Goal: Task Accomplishment & Management: Manage account settings

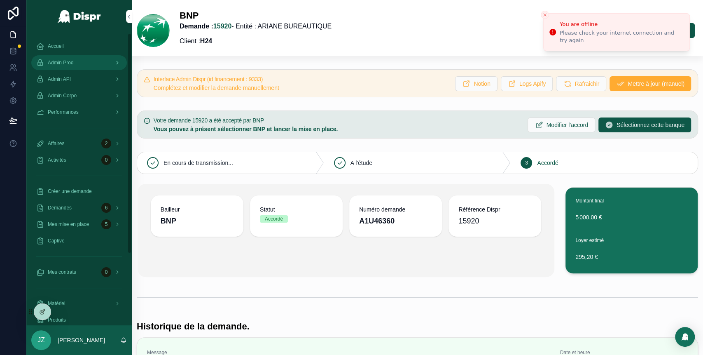
click at [69, 60] on span "Admin Prod" at bounding box center [61, 62] width 26 height 7
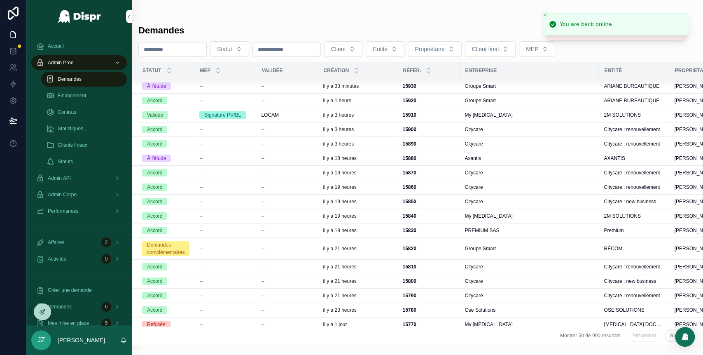
click at [331, 21] on div "Demandes Statut Client Entité Propriétaire Client final MEP Statut MEP Validée …" at bounding box center [417, 182] width 571 height 325
click at [378, 88] on div "il y a 33 minutes" at bounding box center [358, 86] width 70 height 7
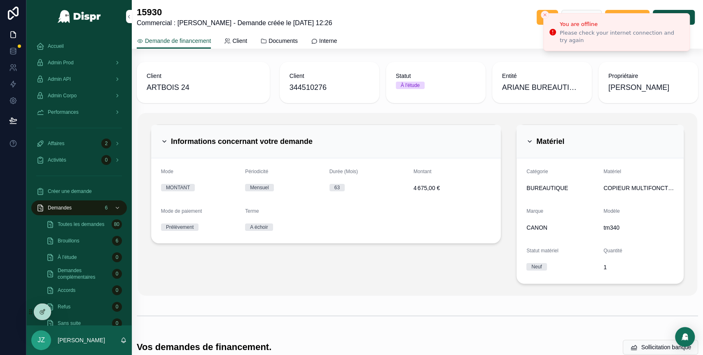
click at [455, 26] on div "15930 Commercial : [PERSON_NAME] créée le [DATE] 12:26 Client Annuler Retour" at bounding box center [417, 17] width 561 height 21
click at [543, 15] on icon "Close toast" at bounding box center [545, 14] width 5 height 5
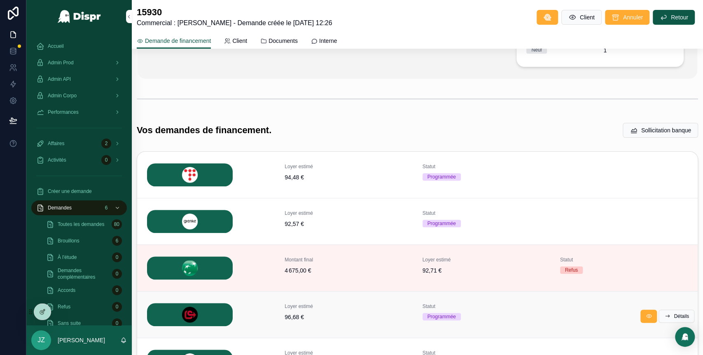
scroll to position [305, 0]
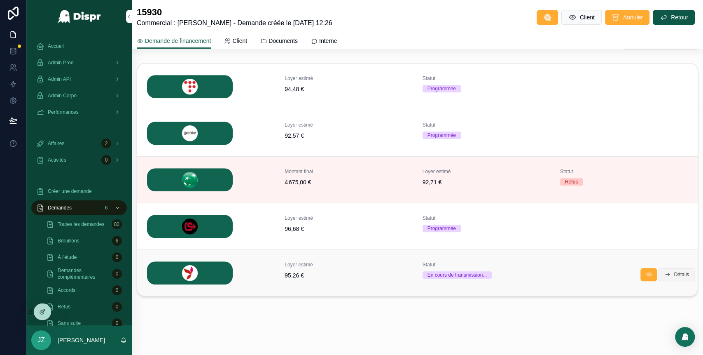
click at [674, 275] on span "Détails" at bounding box center [681, 274] width 15 height 7
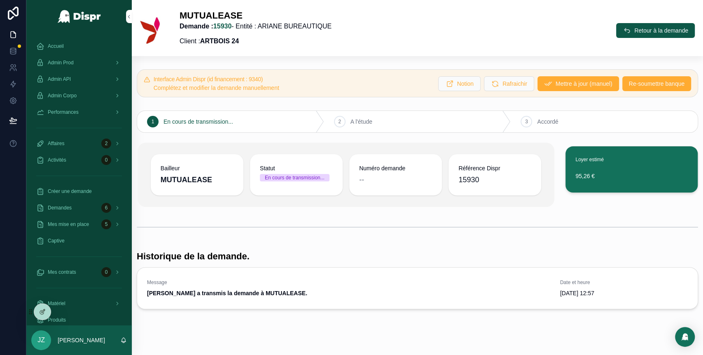
click at [422, 214] on div "Interface Admin Dispr (id financement : 9340) Complétez et modifier la demande …" at bounding box center [417, 189] width 571 height 246
click at [627, 23] on button "Retour à la demande" at bounding box center [655, 30] width 79 height 15
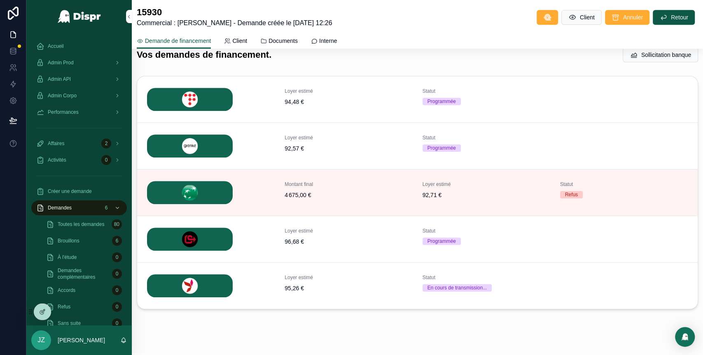
scroll to position [305, 0]
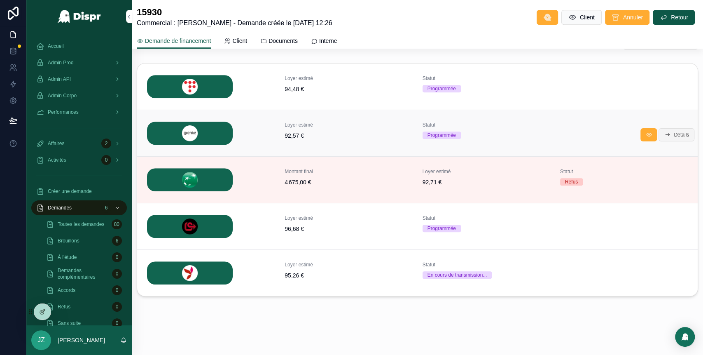
click at [674, 136] on span "Détails" at bounding box center [681, 134] width 15 height 7
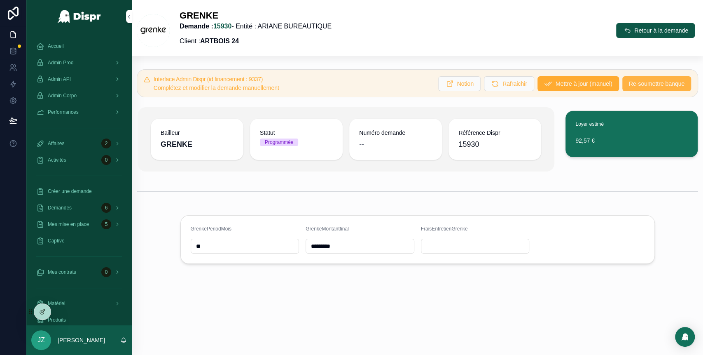
click at [654, 87] on span "Re-soumettre banque" at bounding box center [657, 84] width 56 height 8
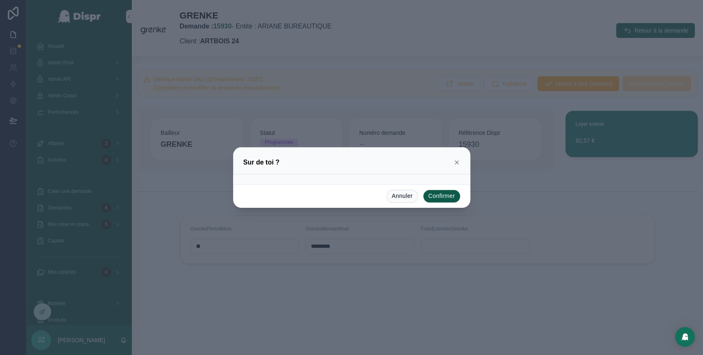
click at [442, 194] on button "Confirmer" at bounding box center [441, 195] width 37 height 13
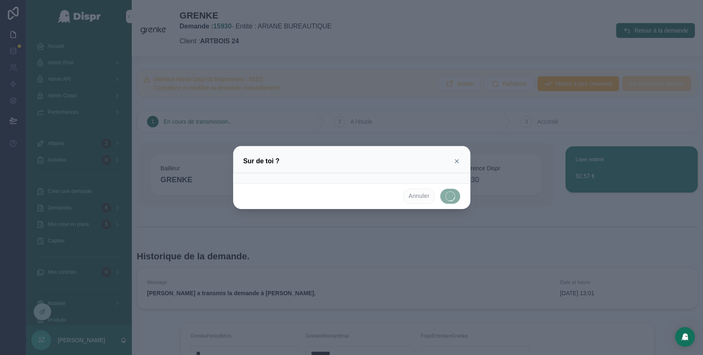
click at [457, 161] on icon at bounding box center [456, 160] width 3 height 3
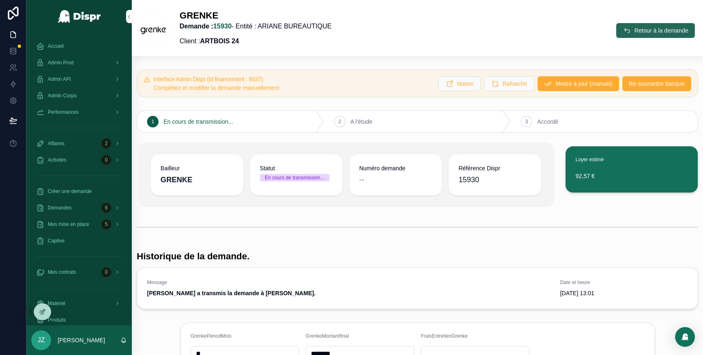
click at [616, 29] on button "Retour à la demande" at bounding box center [655, 30] width 79 height 15
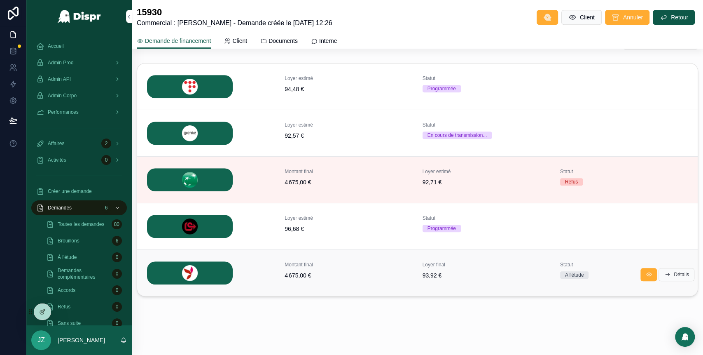
scroll to position [304, 0]
click at [674, 276] on span "Détails" at bounding box center [681, 274] width 15 height 7
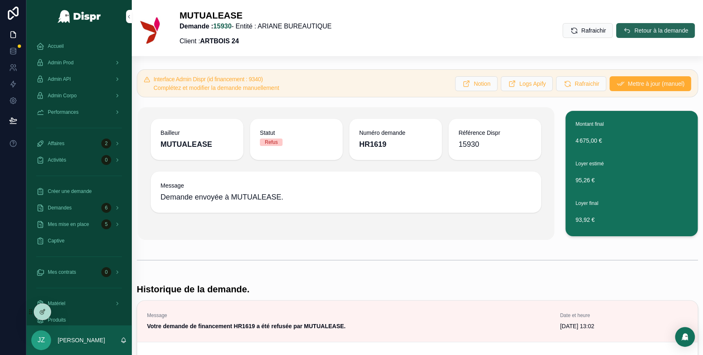
click at [618, 36] on button "Retour à la demande" at bounding box center [655, 30] width 79 height 15
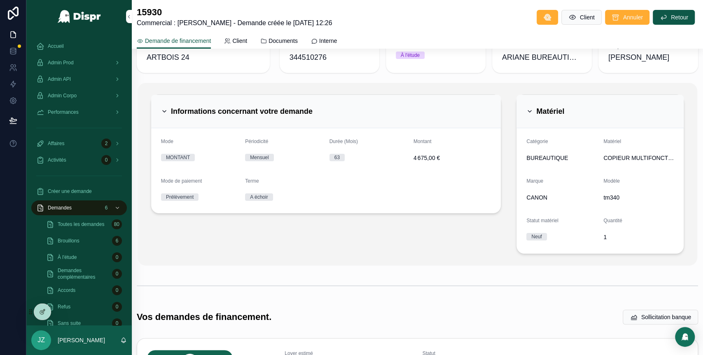
scroll to position [20, 0]
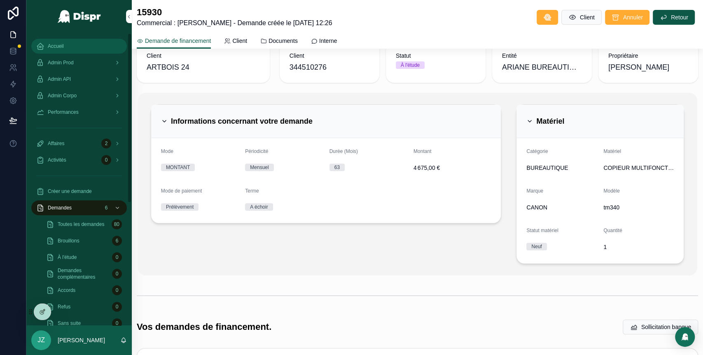
click at [88, 51] on div "Accueil" at bounding box center [79, 46] width 86 height 13
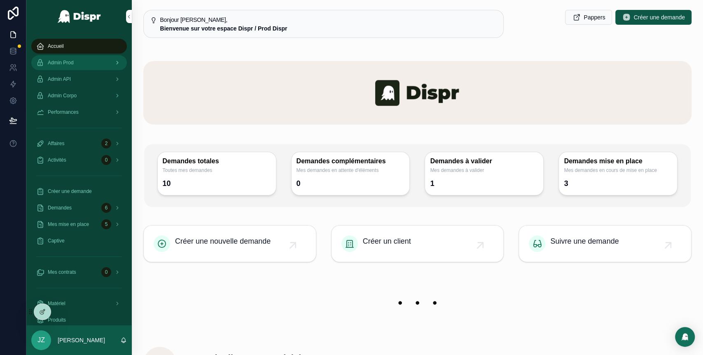
click at [74, 61] on span "Admin Prod" at bounding box center [61, 62] width 26 height 7
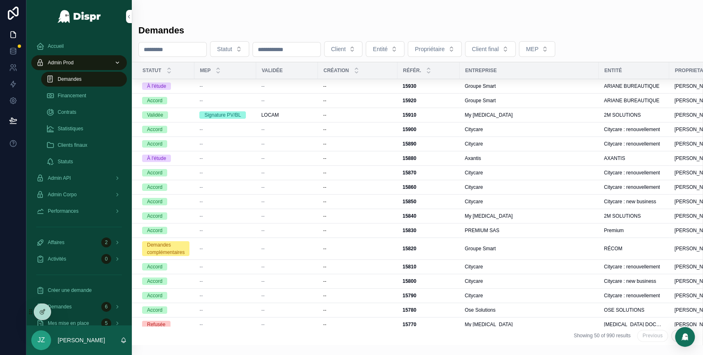
click at [274, 85] on div "--" at bounding box center [287, 86] width 52 height 7
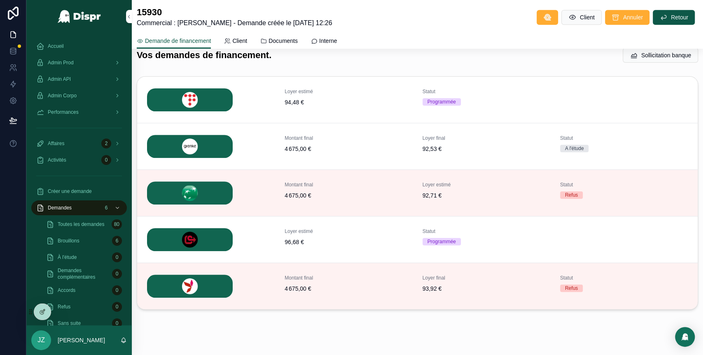
scroll to position [305, 0]
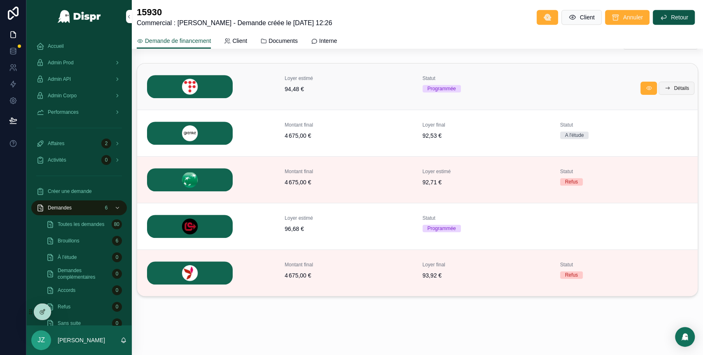
click at [662, 87] on button "Détails" at bounding box center [677, 88] width 36 height 13
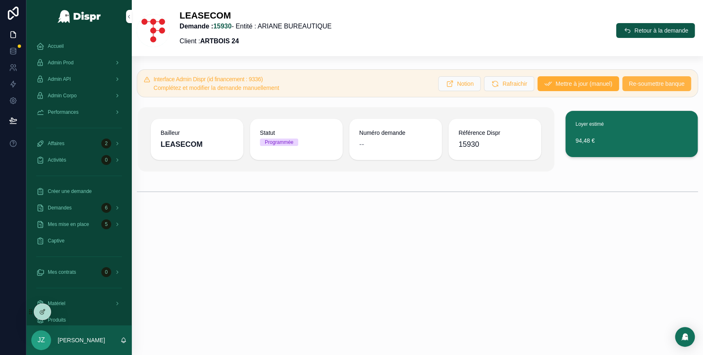
click at [648, 84] on span "Re-soumettre banque" at bounding box center [657, 84] width 56 height 8
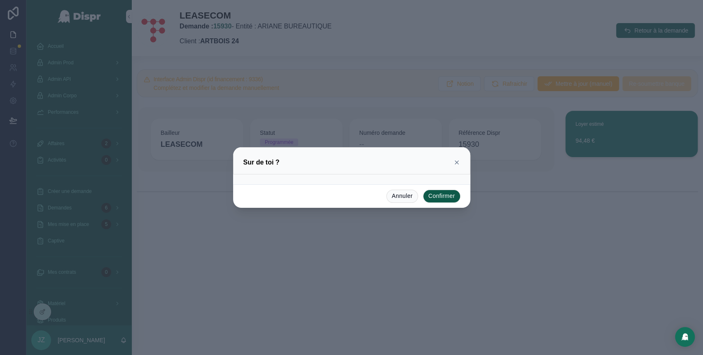
click at [444, 199] on button "Confirmer" at bounding box center [441, 195] width 37 height 13
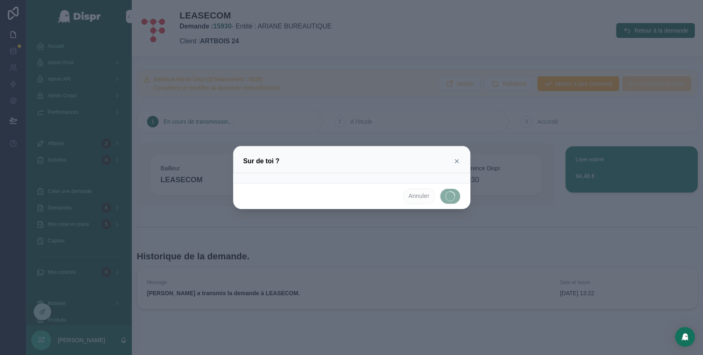
click at [457, 159] on icon at bounding box center [457, 161] width 7 height 7
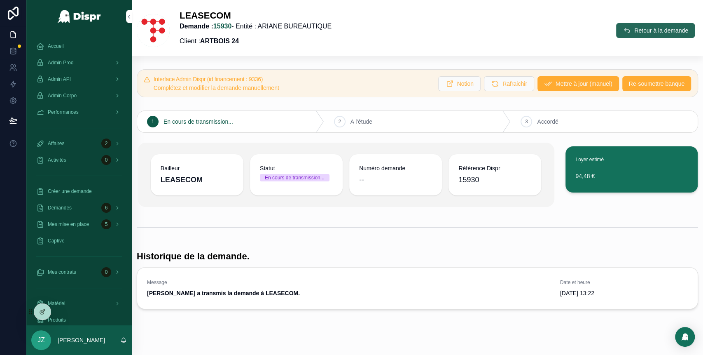
click at [634, 29] on span "Retour à la demande" at bounding box center [661, 30] width 54 height 8
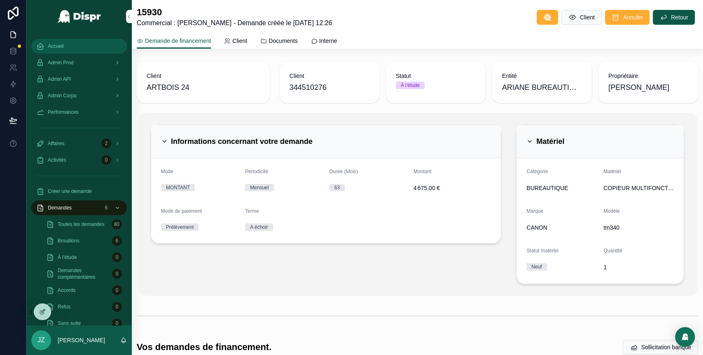
click at [71, 46] on div "Accueil" at bounding box center [79, 46] width 86 height 13
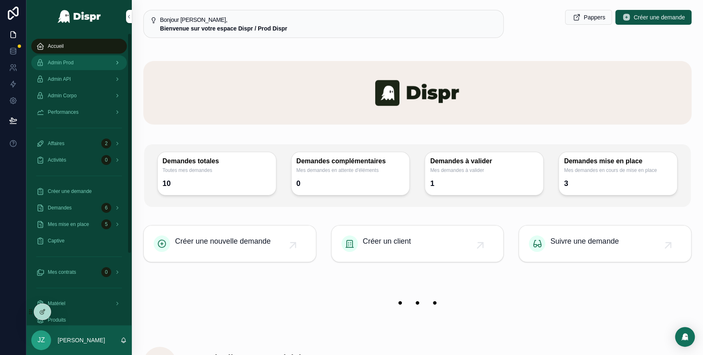
click at [91, 66] on div "Admin Prod" at bounding box center [79, 62] width 86 height 13
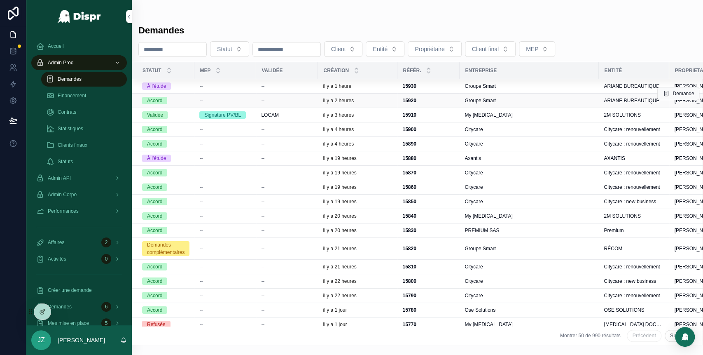
click at [475, 101] on span "Groupe Smart" at bounding box center [480, 100] width 31 height 7
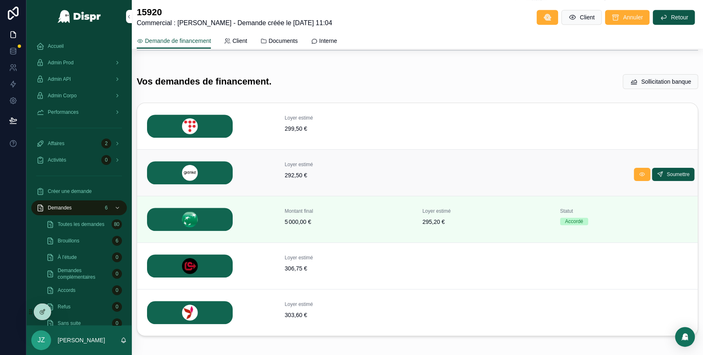
scroll to position [266, 0]
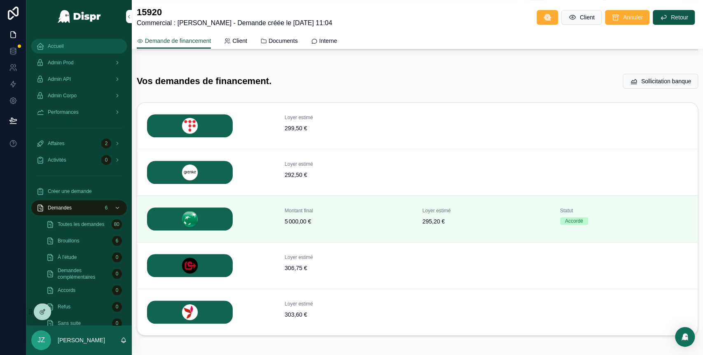
click at [66, 45] on div "Accueil" at bounding box center [79, 46] width 86 height 13
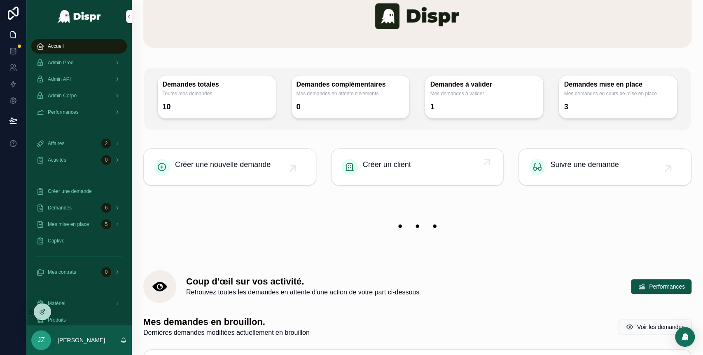
scroll to position [67, 0]
